Goal: Navigation & Orientation: Understand site structure

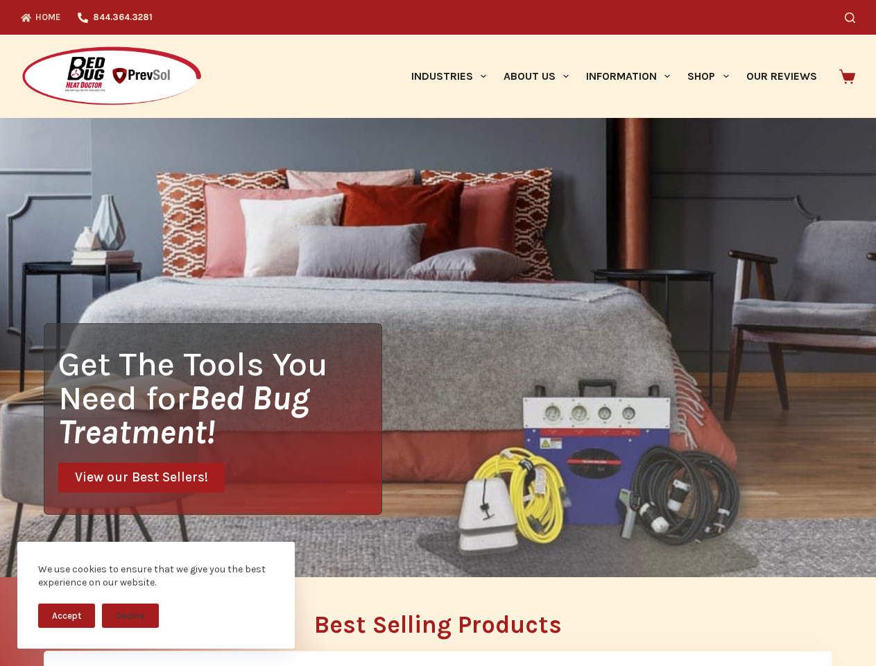
click at [438, 333] on div "Get The Tools You Need for Bed Bug Treatment! View our Best Sellers!" at bounding box center [438, 347] width 876 height 459
click at [67, 615] on button "Accept" at bounding box center [66, 616] width 57 height 24
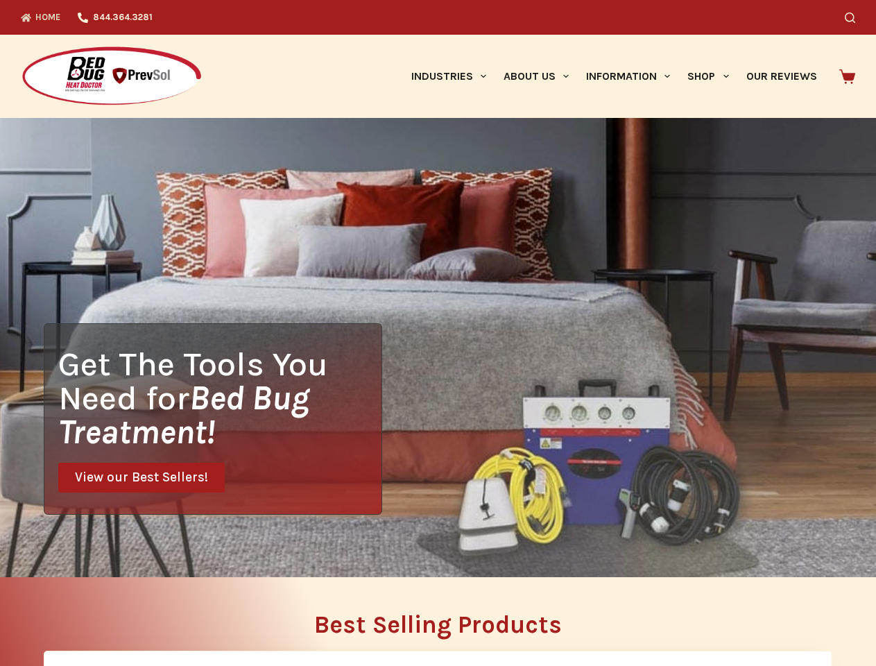
click at [130, 615] on button "Decline" at bounding box center [130, 626] width 57 height 24
click at [856, 17] on icon "Search" at bounding box center [850, 17] width 10 height 10
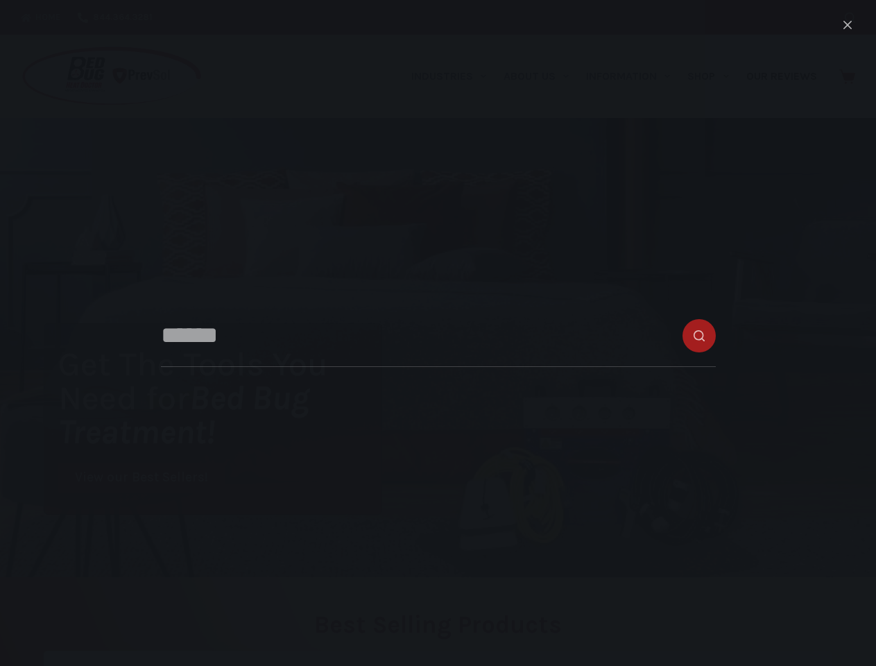
click at [454, 76] on link "Industries" at bounding box center [448, 76] width 92 height 83
click at [542, 76] on link "About Us" at bounding box center [536, 76] width 83 height 83
click at [634, 76] on link "Information" at bounding box center [628, 76] width 101 height 83
click at [714, 76] on link "Shop" at bounding box center [708, 76] width 58 height 83
